Goal: Task Accomplishment & Management: Manage account settings

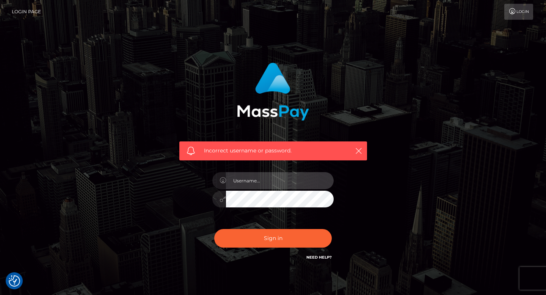
click at [237, 185] on input "text" at bounding box center [280, 180] width 108 height 17
type input "[EMAIL_ADDRESS][DOMAIN_NAME]"
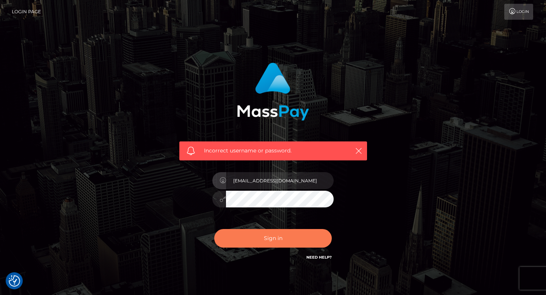
click at [280, 240] on button "Sign in" at bounding box center [273, 238] width 118 height 19
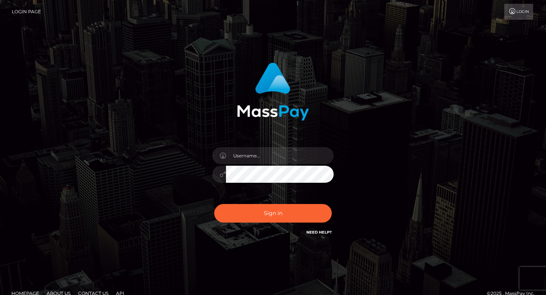
drag, startPoint x: 0, startPoint y: 0, endPoint x: 280, endPoint y: 241, distance: 369.3
click at [280, 241] on div "Sign in" at bounding box center [273, 149] width 199 height 185
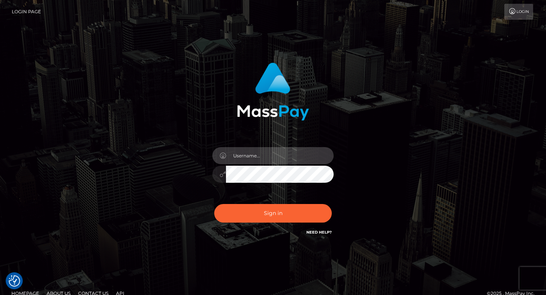
click at [272, 160] on input "text" at bounding box center [280, 155] width 108 height 17
type input "[EMAIL_ADDRESS][DOMAIN_NAME]"
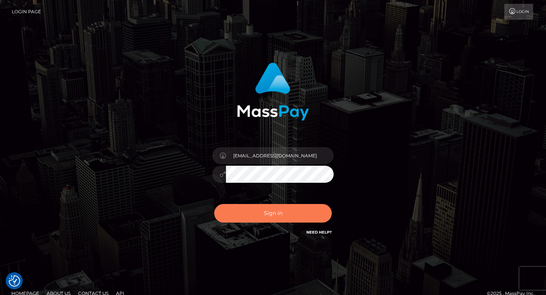
click at [284, 207] on button "Sign in" at bounding box center [273, 213] width 118 height 19
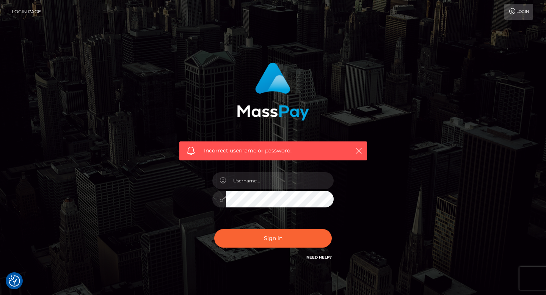
click at [312, 257] on link "Need Help?" at bounding box center [318, 257] width 25 height 5
click at [243, 177] on input "text" at bounding box center [280, 180] width 108 height 17
